Goal: Download file/media

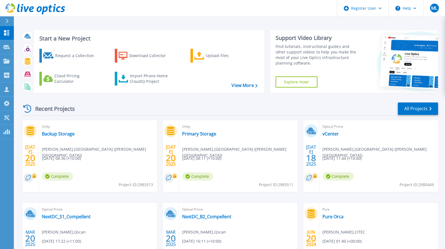
click at [6, 21] on icon at bounding box center [7, 21] width 3 height 4
click at [149, 98] on div "Recent Projects All Projects JUL 20 2025 Unity Backup Storage Craig Holyoak , R…" at bounding box center [229, 194] width 417 height 193
click at [423, 113] on link "All Projects" at bounding box center [418, 109] width 40 height 12
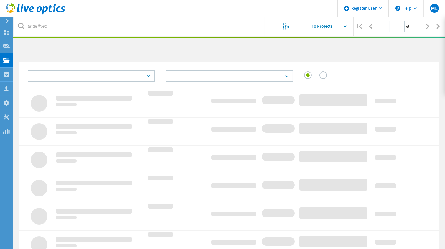
type input "1"
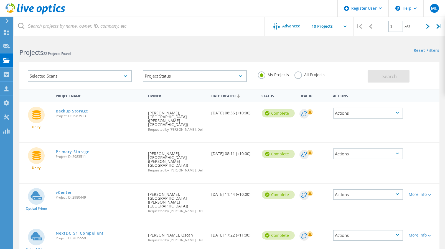
click at [119, 75] on div "Selected Scans" at bounding box center [80, 76] width 104 height 12
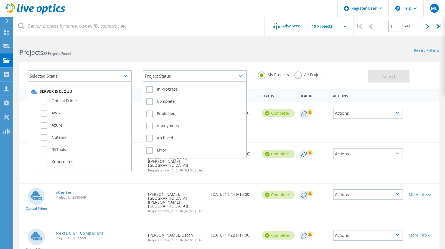
click at [164, 77] on div "Project Status" at bounding box center [195, 76] width 104 height 12
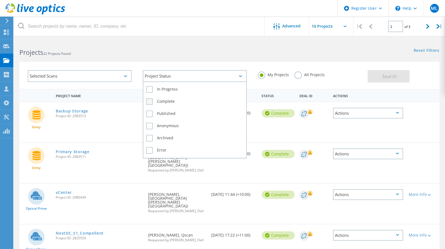
click at [164, 101] on label "Complete" at bounding box center [194, 101] width 97 height 7
click at [0, 0] on input "Complete" at bounding box center [0, 0] width 0 height 0
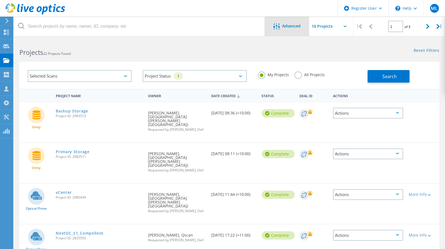
click at [294, 26] on span "Advanced" at bounding box center [292, 26] width 18 height 4
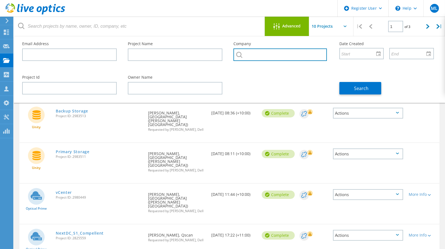
click at [257, 56] on input "text" at bounding box center [279, 55] width 93 height 12
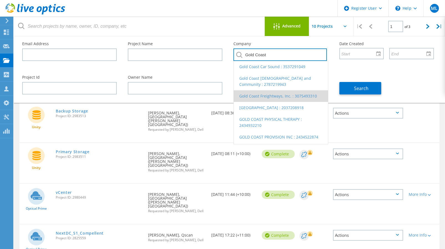
scroll to position [16, 0]
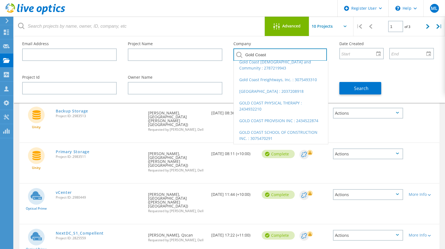
drag, startPoint x: 255, startPoint y: 51, endPoint x: 167, endPoint y: 49, distance: 87.9
click at [167, 49] on div "Email Address Project Name Company Gold Coast Gold Coast Car Sound : 3537291049…" at bounding box center [228, 53] width 423 height 34
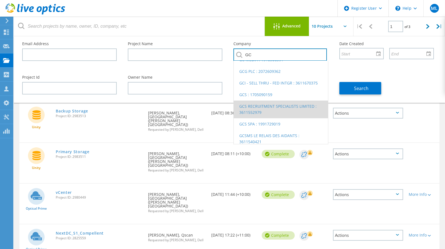
scroll to position [10, 0]
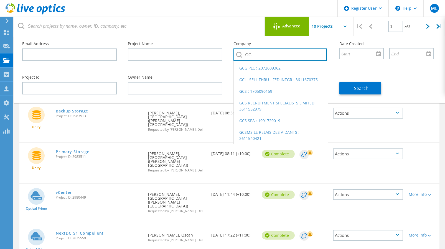
type input "GC"
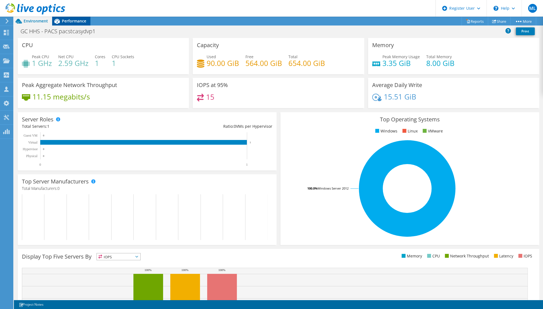
click at [83, 21] on span "Performance" at bounding box center [74, 20] width 24 height 5
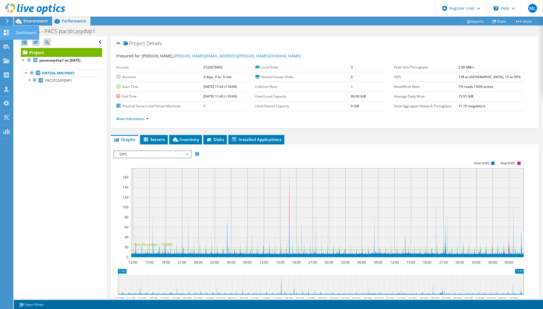
click at [7, 32] on icon at bounding box center [6, 32] width 7 height 5
click at [23, 31] on div "Dashboard" at bounding box center [26, 33] width 26 height 14
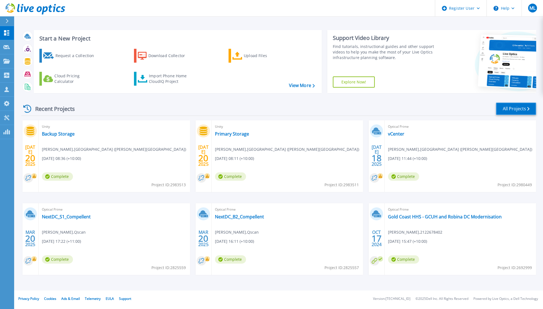
click at [531, 108] on link "All Projects" at bounding box center [516, 109] width 40 height 12
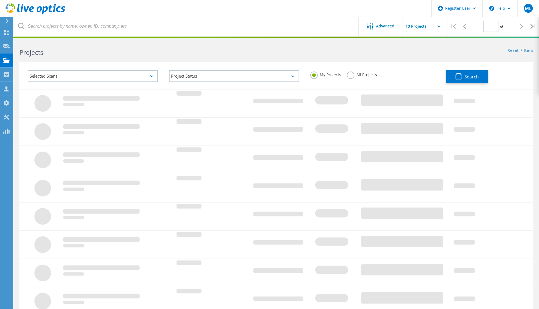
type input "1"
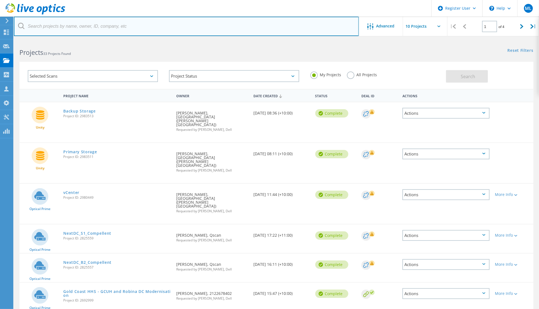
drag, startPoint x: 141, startPoint y: 26, endPoint x: 144, endPoint y: 24, distance: 3.1
click at [141, 26] on input "text" at bounding box center [186, 26] width 345 height 19
type input "GC HHS"
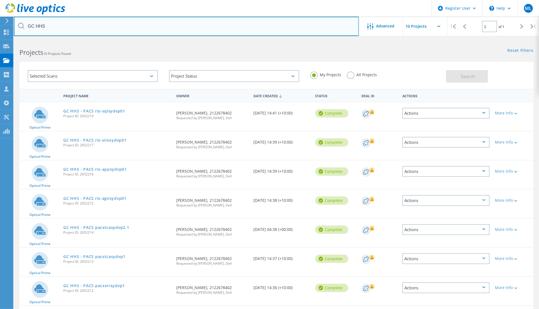
click at [320, 24] on input "GC HHS" at bounding box center [186, 26] width 345 height 19
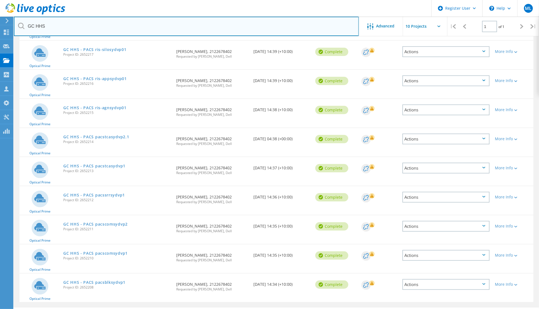
scroll to position [105, 0]
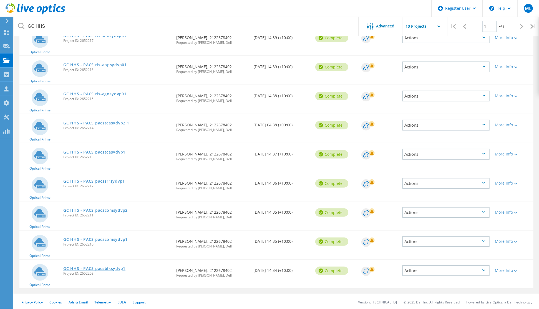
click at [105, 267] on link "GC HHS - PACS pacsblksydvp1" at bounding box center [94, 269] width 62 height 4
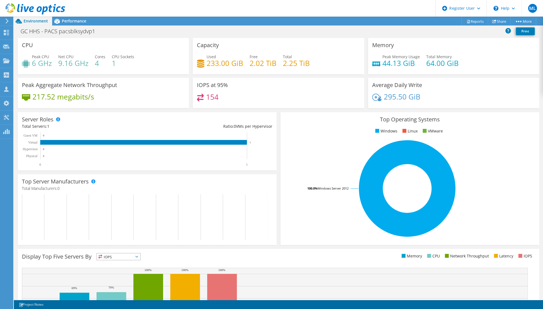
scroll to position [51, 0]
click at [47, 32] on h1 "GC HHS - PACS pacsblksydvp1" at bounding box center [61, 31] width 86 height 6
click at [474, 21] on link "Reports" at bounding box center [474, 21] width 27 height 9
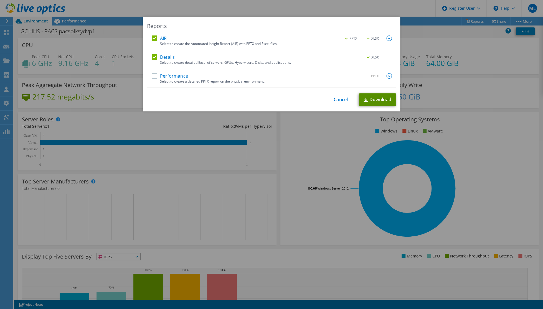
click at [380, 102] on link "Download" at bounding box center [377, 99] width 37 height 12
click at [337, 100] on link "Cancel" at bounding box center [341, 99] width 14 height 5
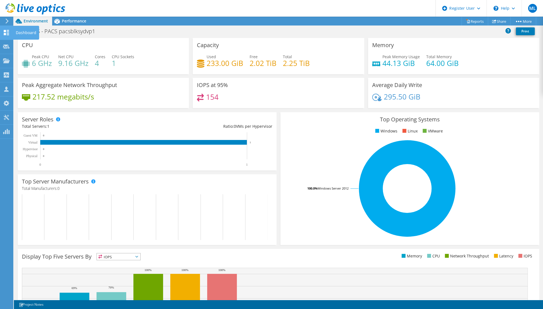
click at [7, 30] on use at bounding box center [6, 32] width 5 height 5
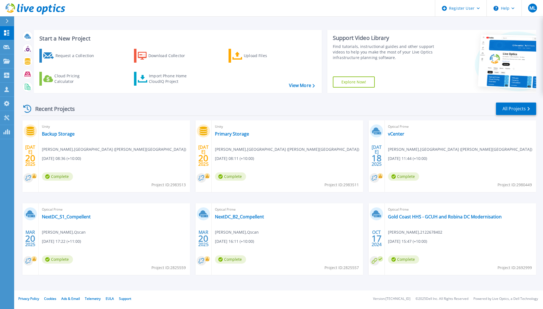
click at [12, 19] on div at bounding box center [9, 20] width 9 height 9
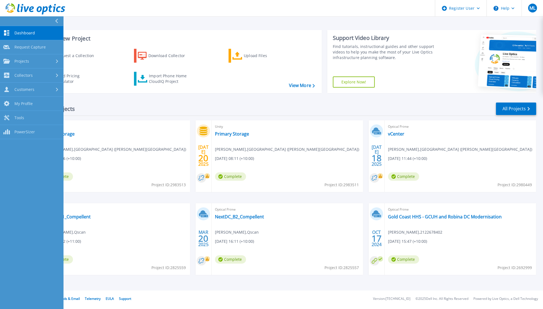
click at [16, 33] on span "Dashboard" at bounding box center [24, 33] width 21 height 5
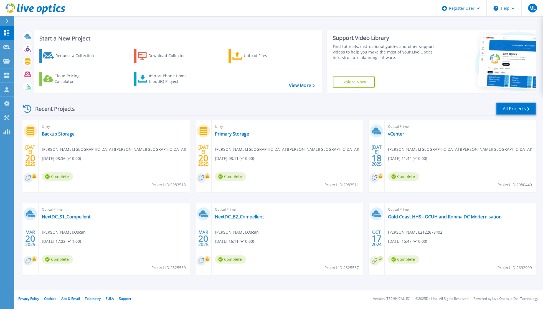
click at [520, 111] on link "All Projects" at bounding box center [516, 109] width 40 height 12
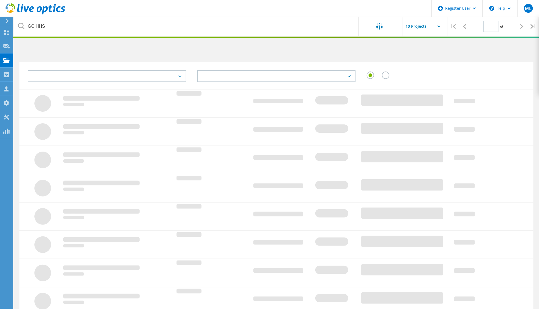
type input "1"
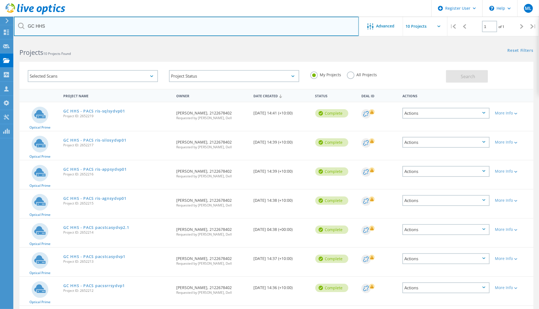
drag, startPoint x: 68, startPoint y: 24, endPoint x: -83, endPoint y: 22, distance: 151.1
click at [0, 22] on html "Register User \n Help Explore Helpful Articles Contact Support ML Dell User Man…" at bounding box center [269, 207] width 539 height 415
type input "'"
type input "Gold Coast HHS"
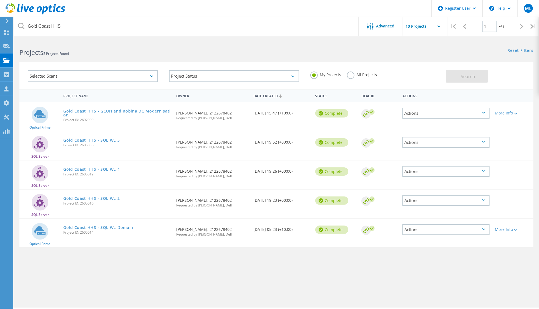
click at [124, 111] on link "Gold Coast HHS - GCUH and Robina DC Modernisation" at bounding box center [116, 113] width 107 height 8
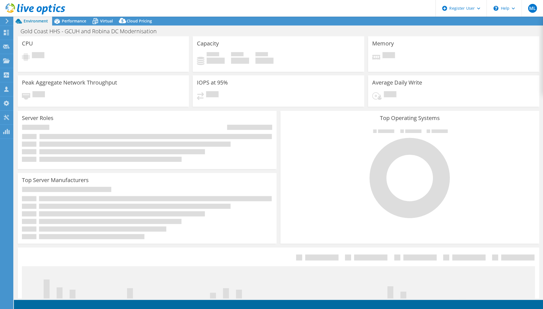
select select "[GEOGRAPHIC_DATA]"
select select "USD"
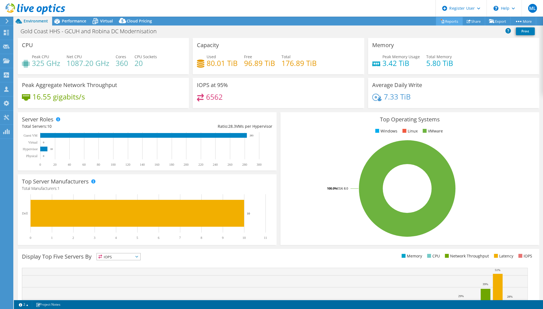
click at [447, 21] on link "Reports" at bounding box center [449, 21] width 27 height 9
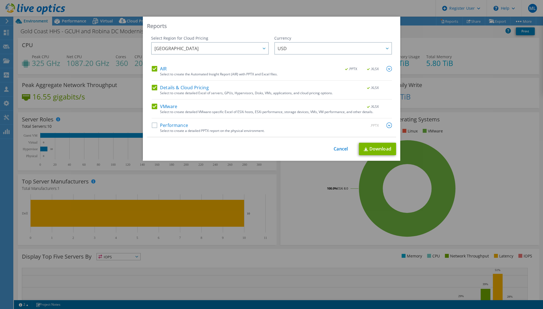
click at [152, 88] on label "Details & Cloud Pricing" at bounding box center [180, 88] width 57 height 6
click at [0, 0] on input "Details & Cloud Pricing" at bounding box center [0, 0] width 0 height 0
click at [377, 150] on link "Download" at bounding box center [377, 149] width 37 height 12
click at [346, 149] on link "Cancel" at bounding box center [341, 148] width 14 height 5
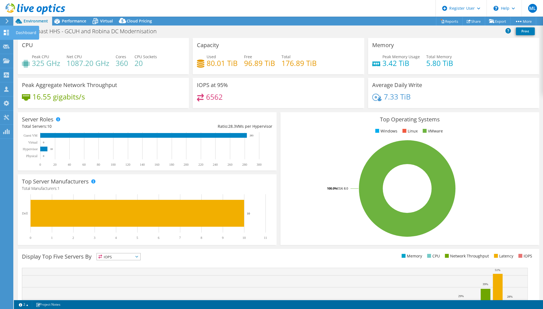
click at [23, 31] on div "Dashboard" at bounding box center [26, 33] width 26 height 14
